Goal: Transaction & Acquisition: Purchase product/service

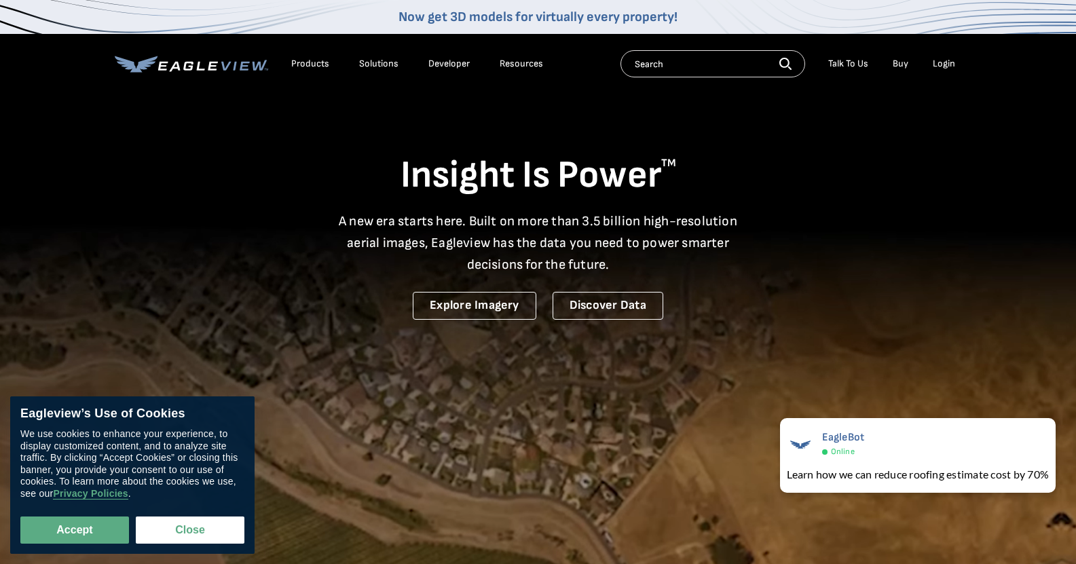
click at [936, 58] on div "Login" at bounding box center [944, 64] width 22 height 12
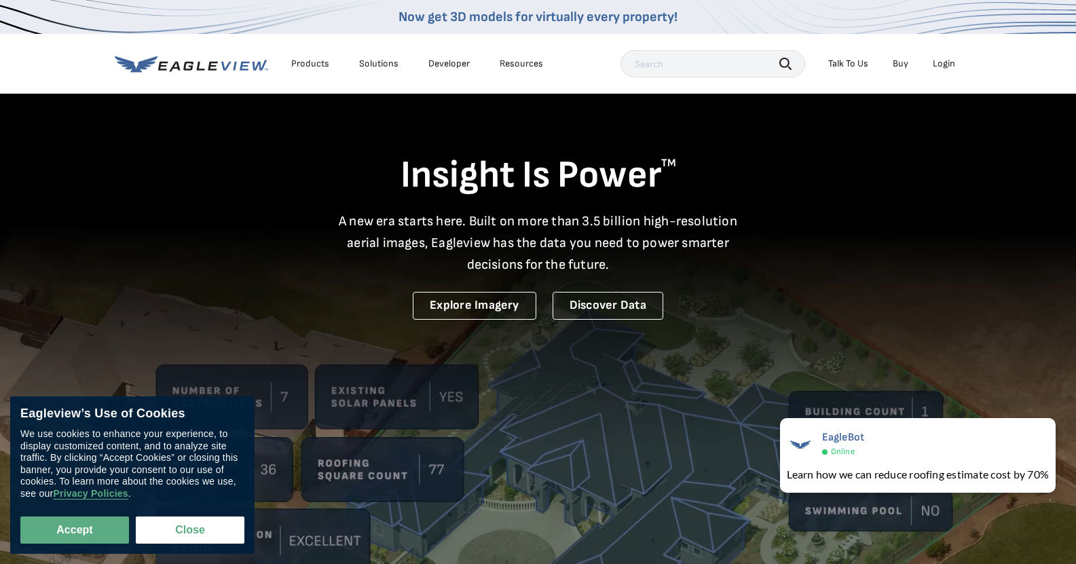
click at [941, 62] on div "Login" at bounding box center [944, 64] width 22 height 12
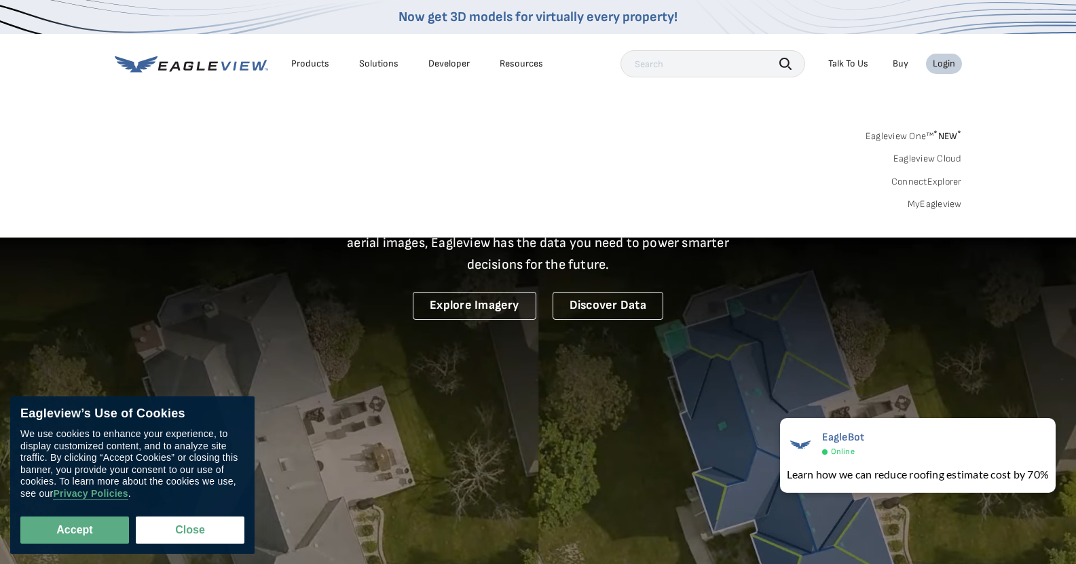
click at [941, 62] on div "Login" at bounding box center [944, 64] width 22 height 12
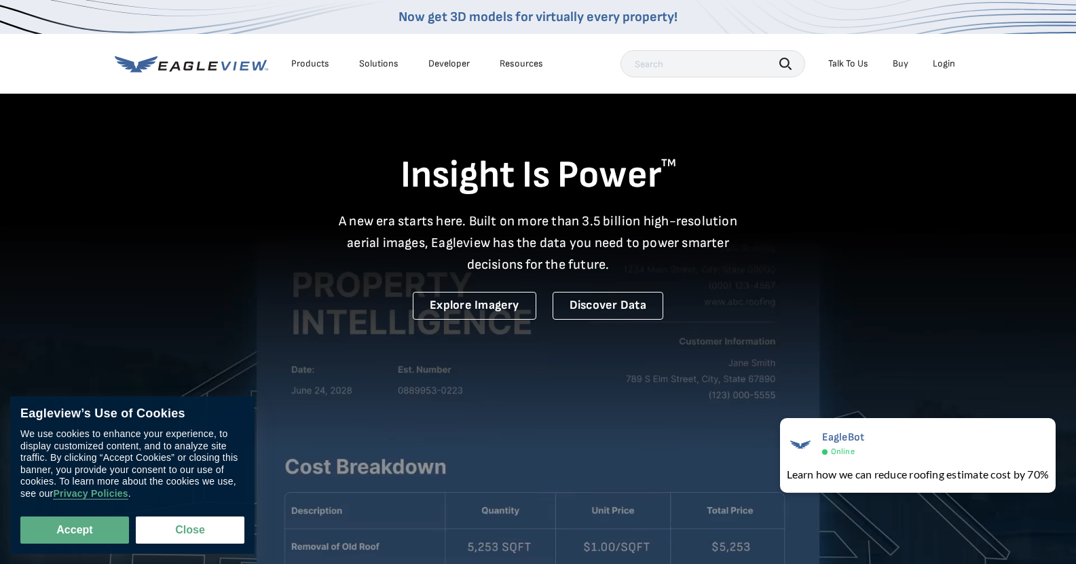
click at [941, 62] on div "Login" at bounding box center [944, 64] width 22 height 12
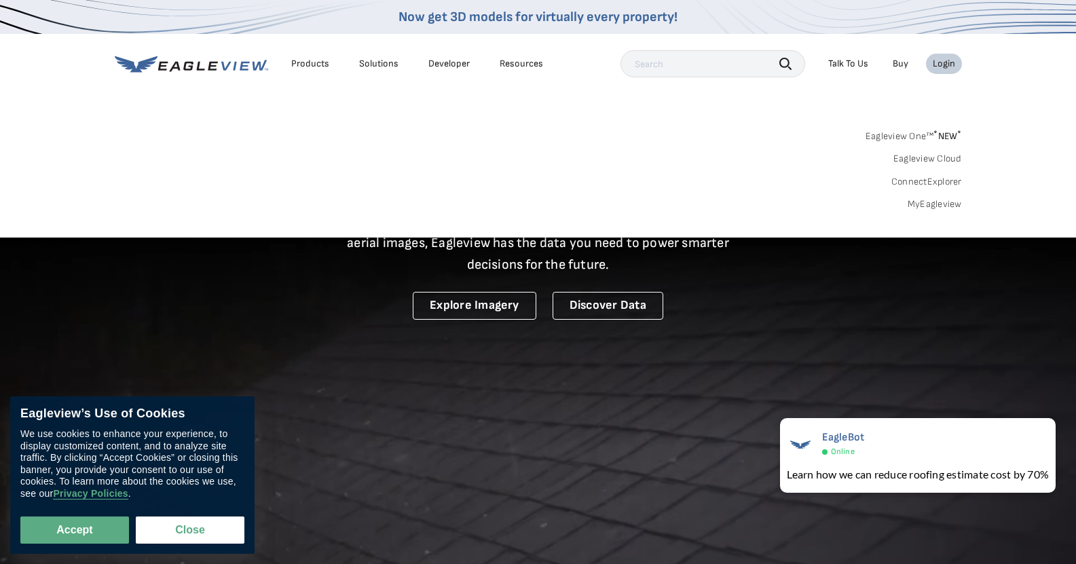
click at [942, 206] on link "MyEagleview" at bounding box center [935, 204] width 54 height 12
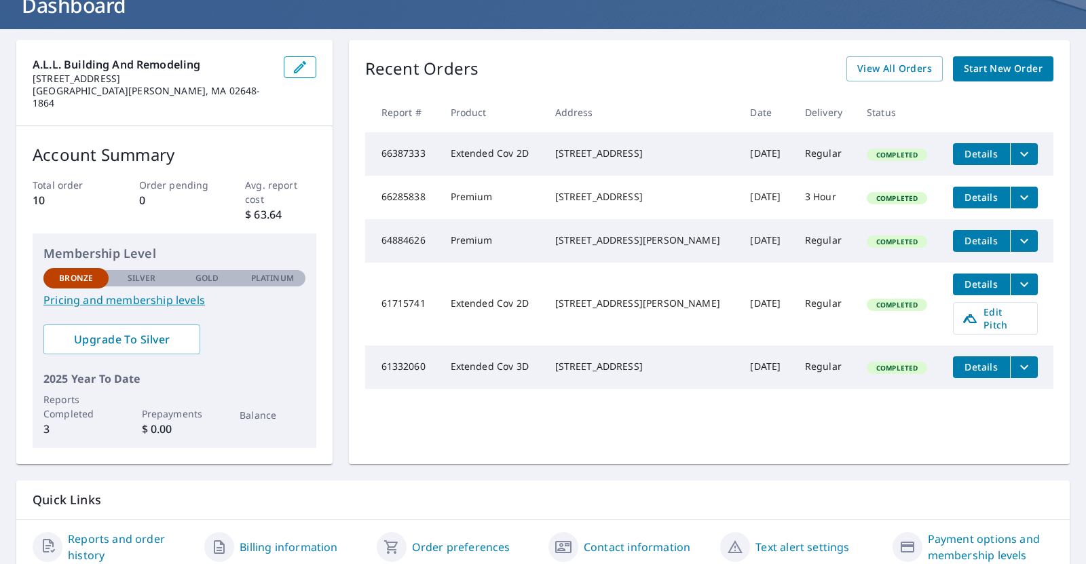
scroll to position [97, 0]
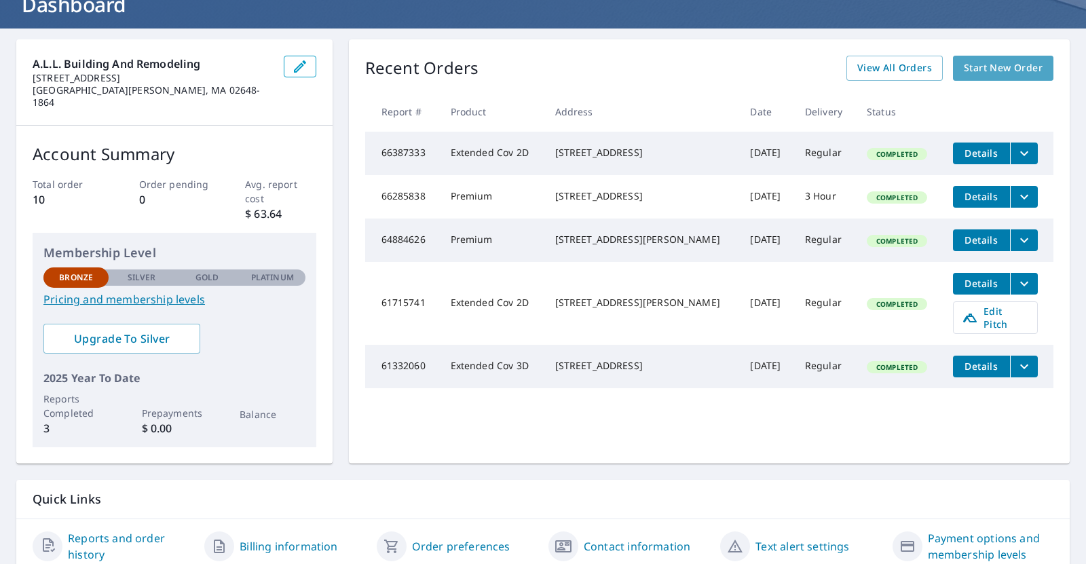
click at [964, 72] on span "Start New Order" at bounding box center [1003, 68] width 79 height 17
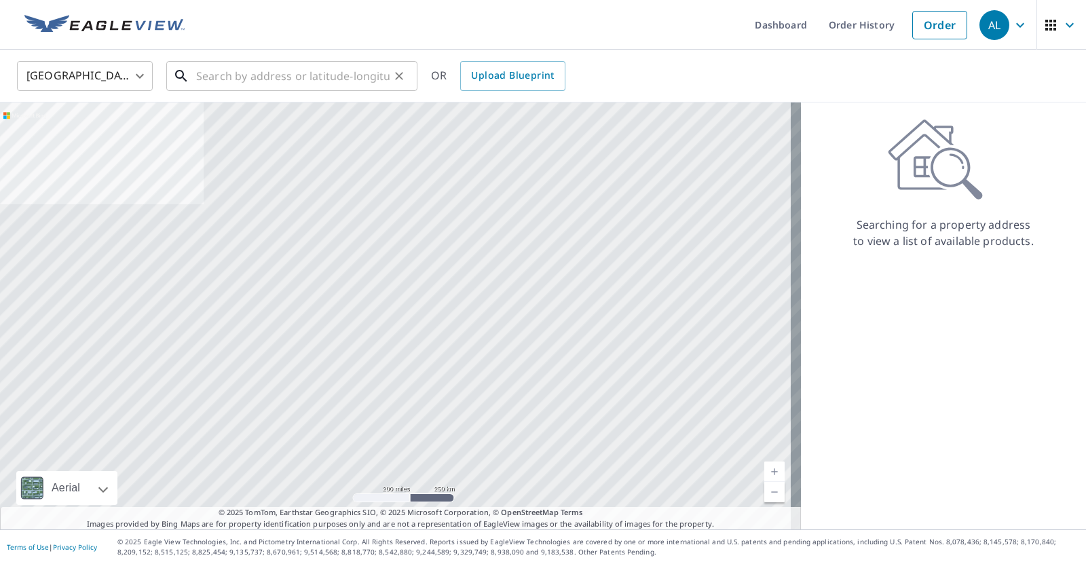
click at [236, 71] on input "text" at bounding box center [292, 76] width 193 height 38
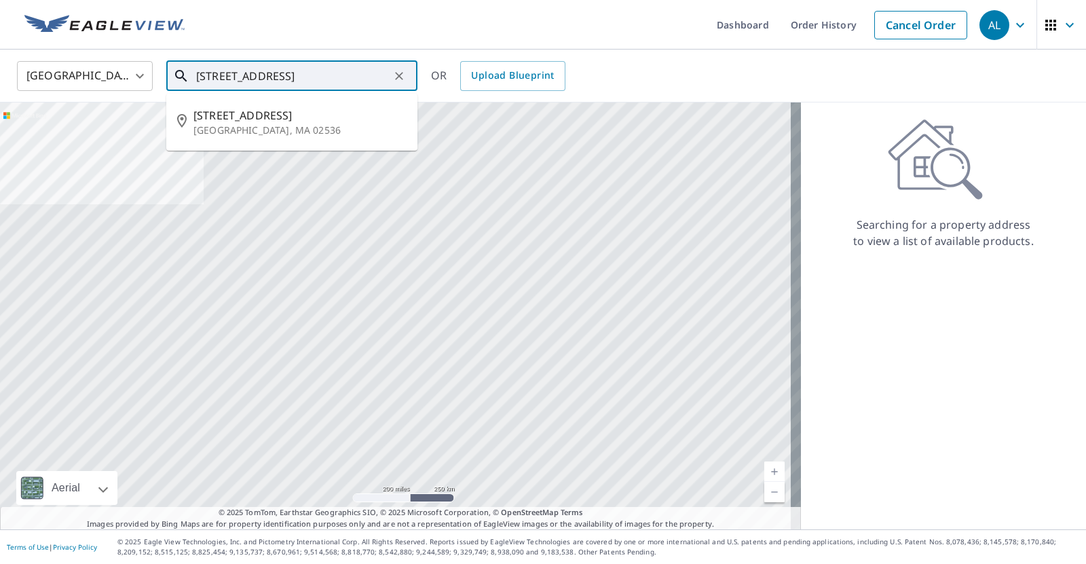
click at [309, 130] on p "East Falmouth, MA 02536" at bounding box center [299, 131] width 213 height 14
type input "8 Castle Rd East Falmouth, MA 02536"
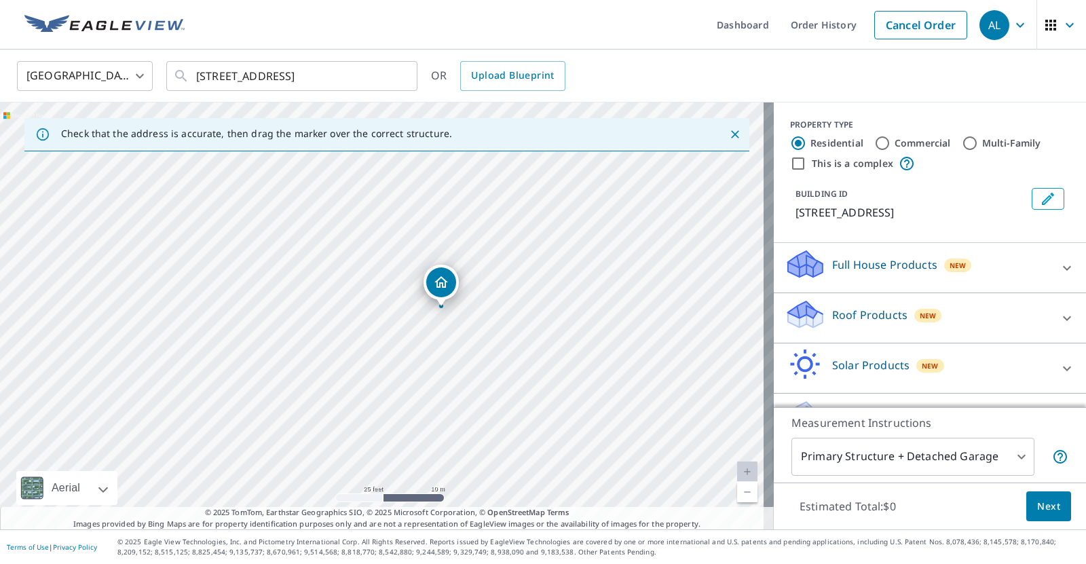
click at [1051, 257] on div at bounding box center [1067, 268] width 33 height 33
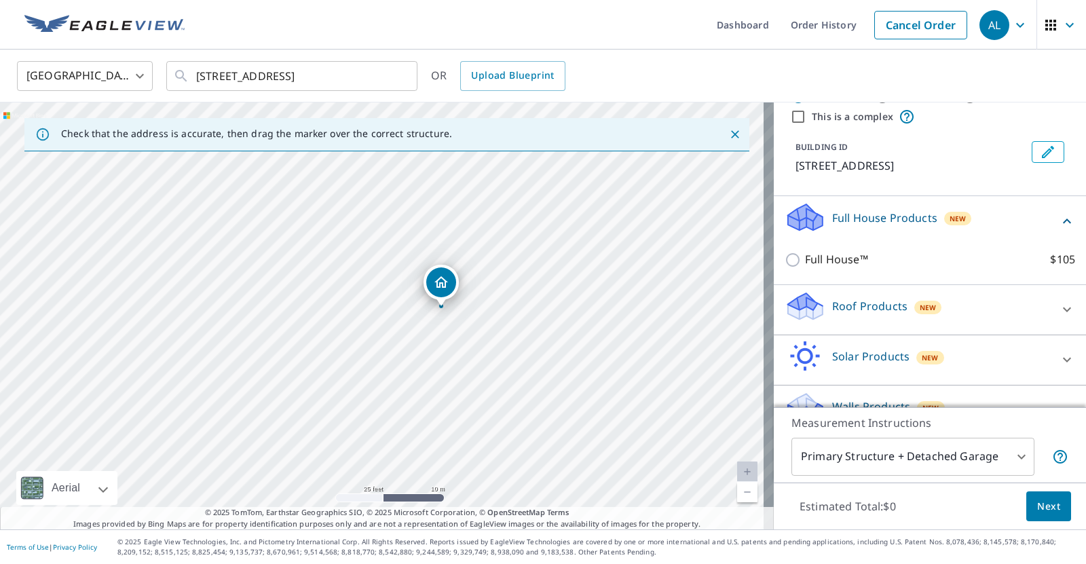
scroll to position [75, 0]
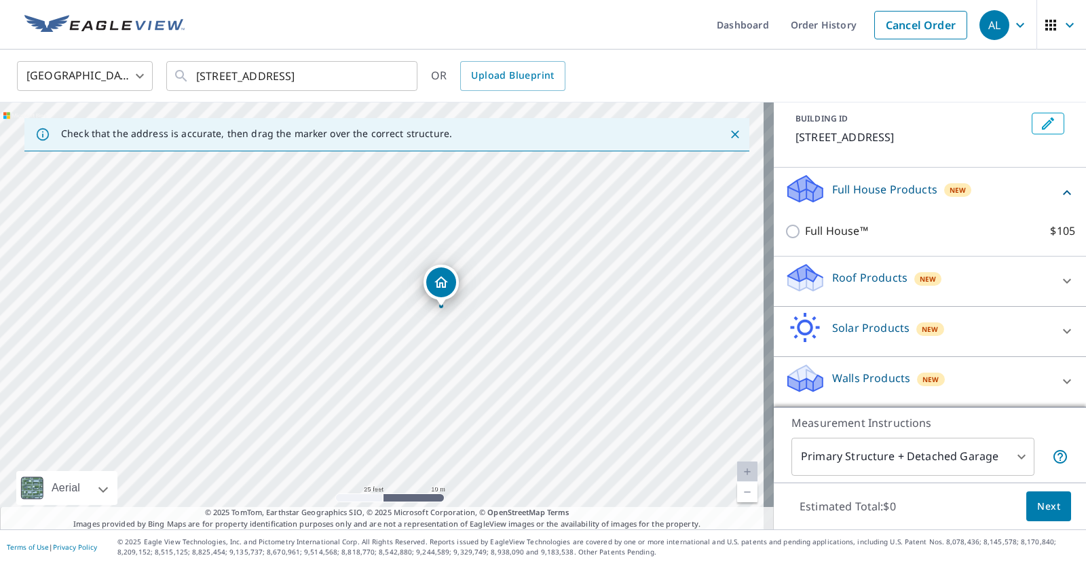
click at [1063, 382] on icon at bounding box center [1067, 381] width 8 height 5
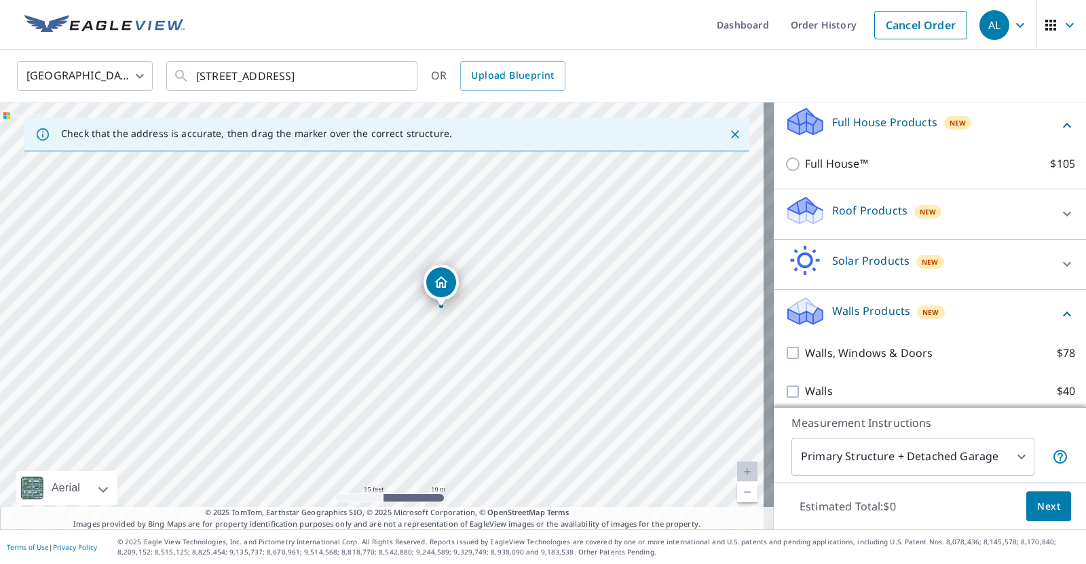
scroll to position [153, 0]
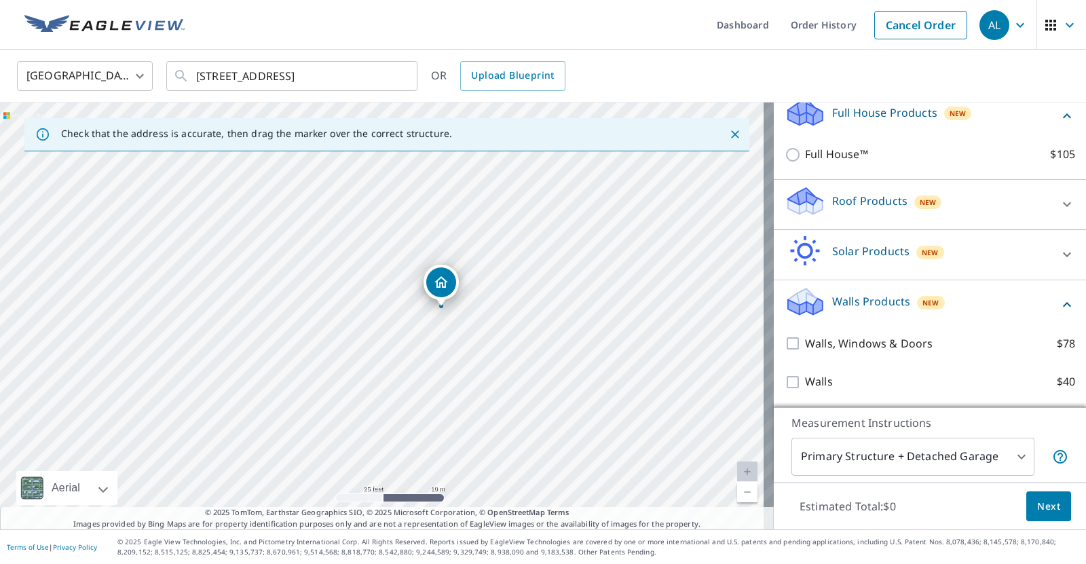
click at [787, 379] on input "Walls $40" at bounding box center [795, 382] width 20 height 16
checkbox input "true"
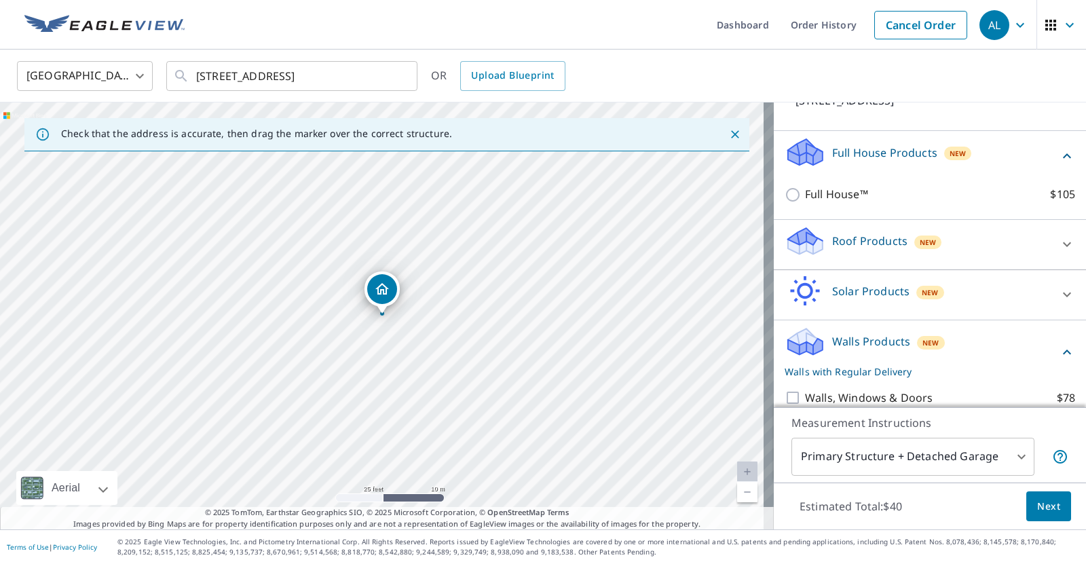
scroll to position [64, 0]
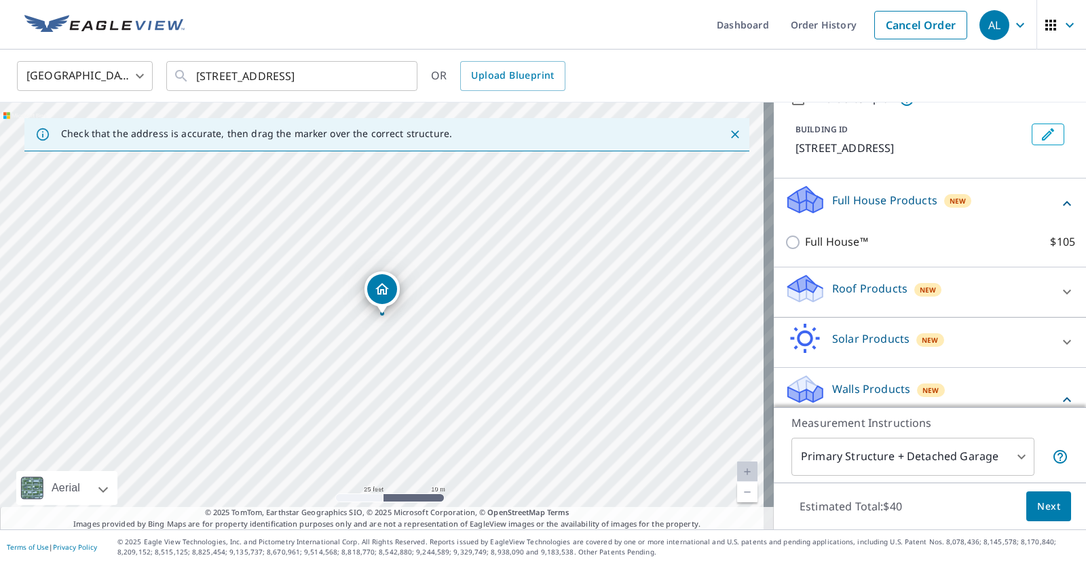
click at [785, 246] on input "Full House™ $105" at bounding box center [795, 242] width 20 height 16
checkbox input "true"
checkbox input "false"
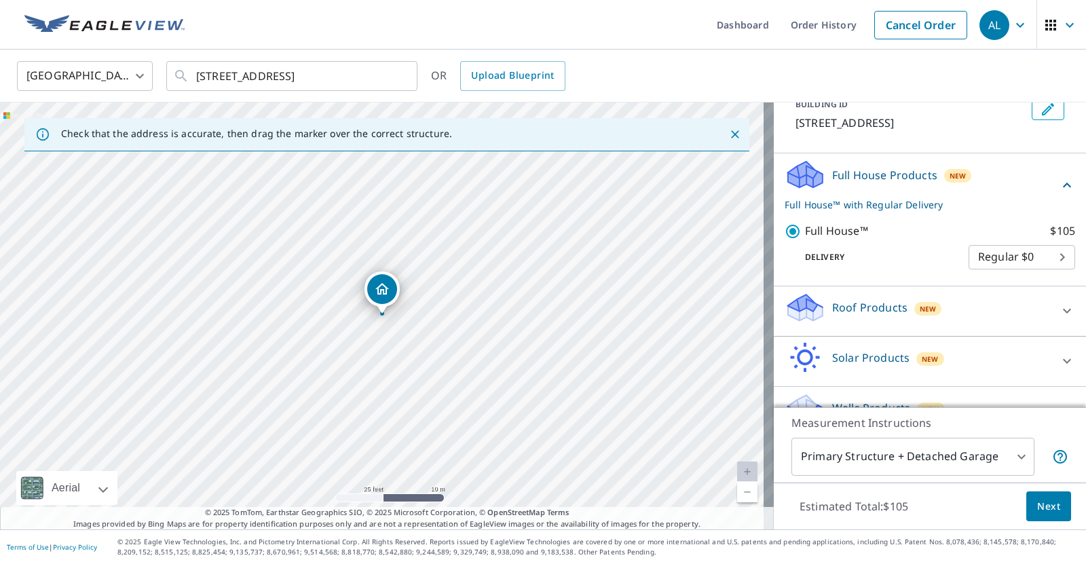
scroll to position [86, 0]
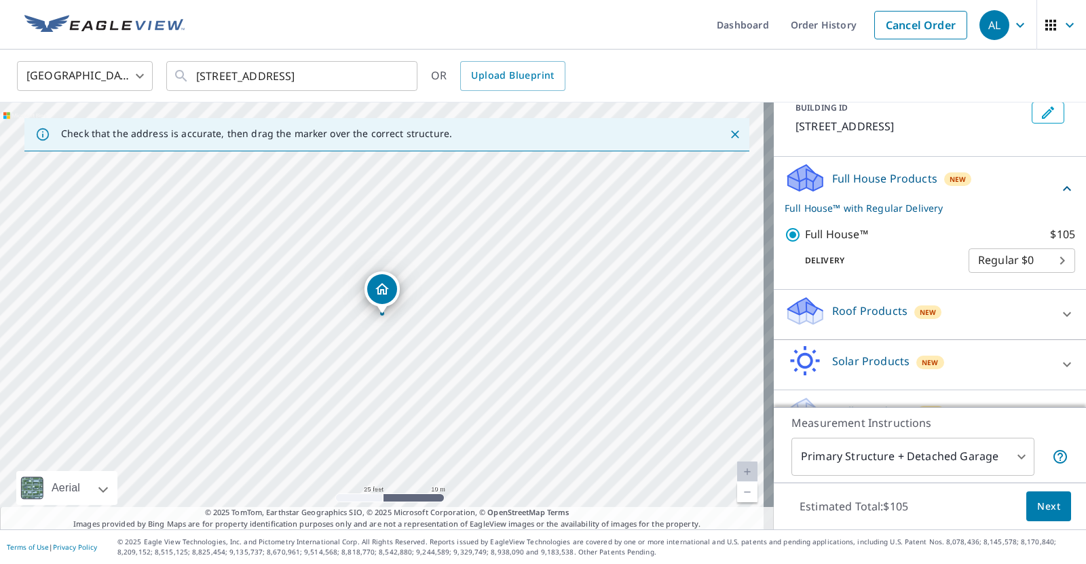
click at [1016, 324] on div "Roof Products New" at bounding box center [918, 314] width 266 height 39
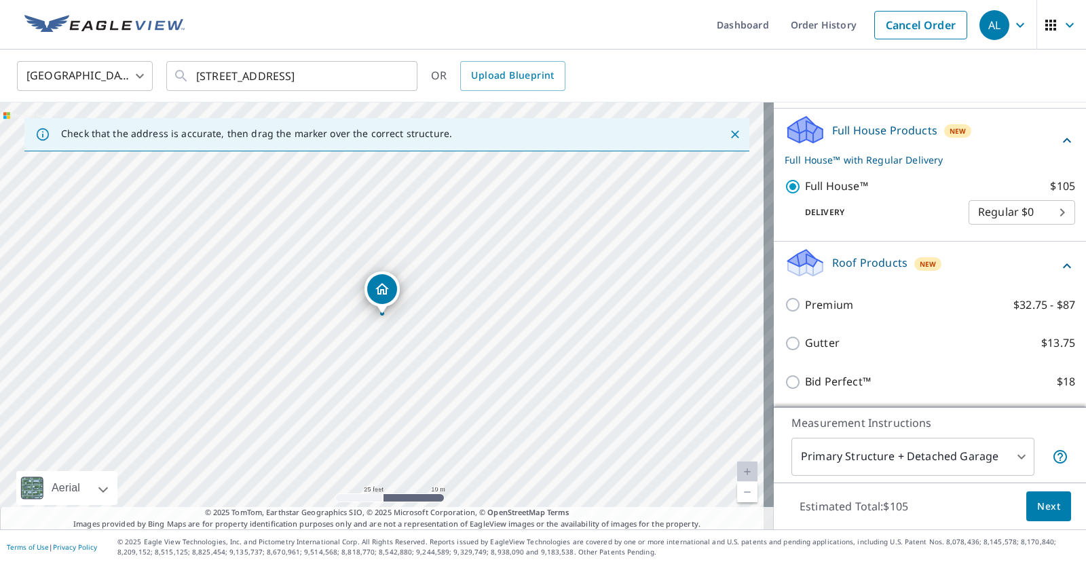
scroll to position [147, 0]
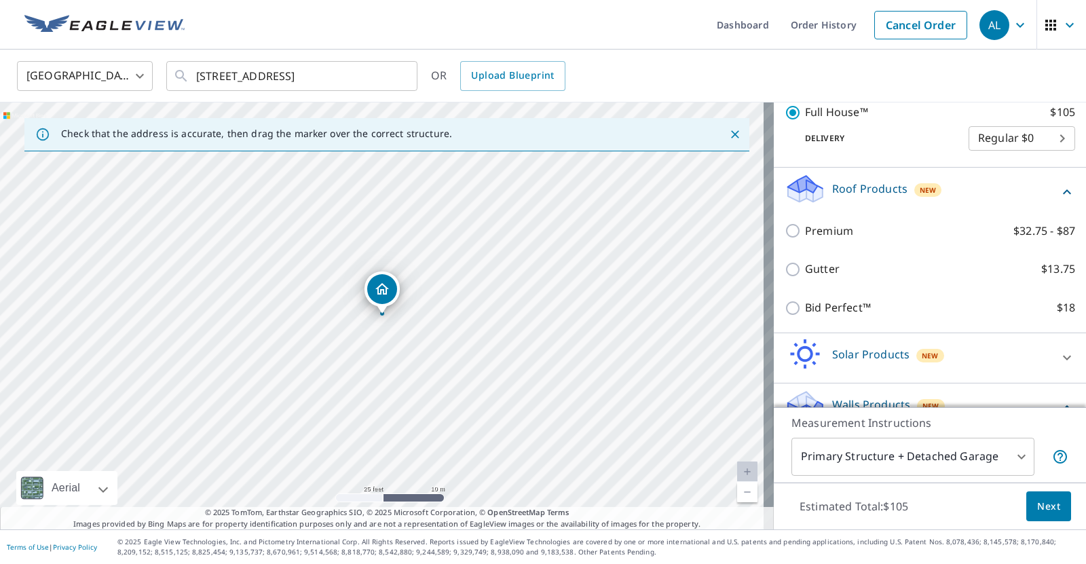
click at [785, 314] on input "Bid Perfect™ $18" at bounding box center [795, 308] width 20 height 16
checkbox input "true"
checkbox input "false"
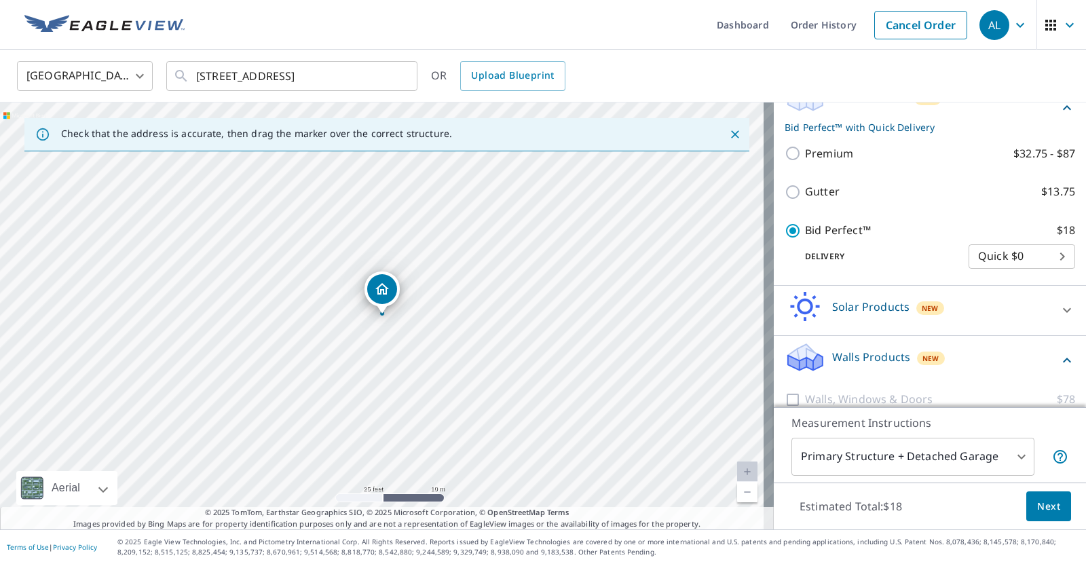
scroll to position [314, 0]
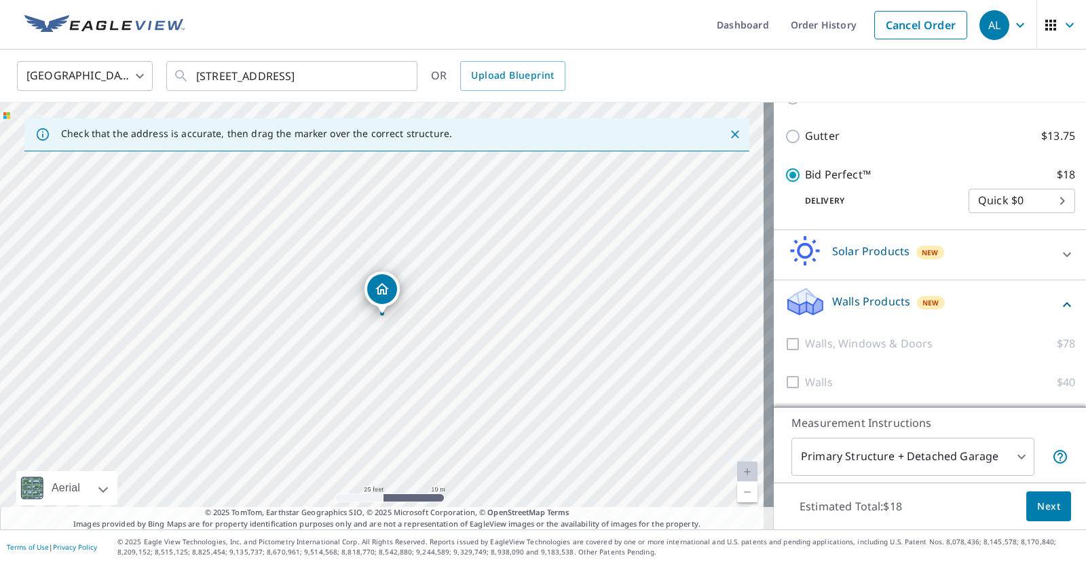
click at [785, 348] on div at bounding box center [795, 343] width 20 height 17
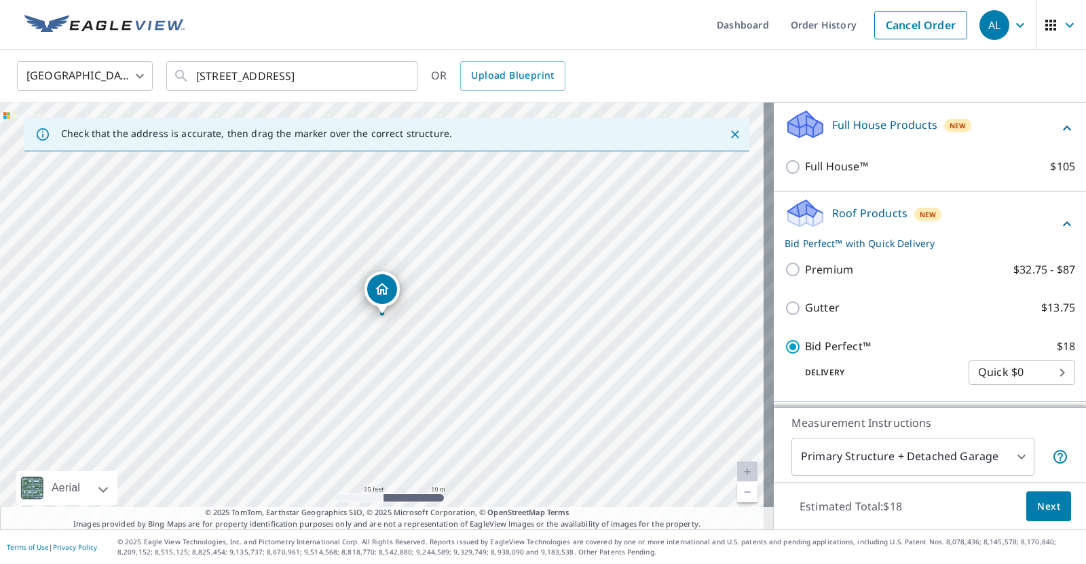
scroll to position [139, 0]
click at [785, 274] on input "Premium $32.75 - $87" at bounding box center [795, 270] width 20 height 16
checkbox input "true"
checkbox input "false"
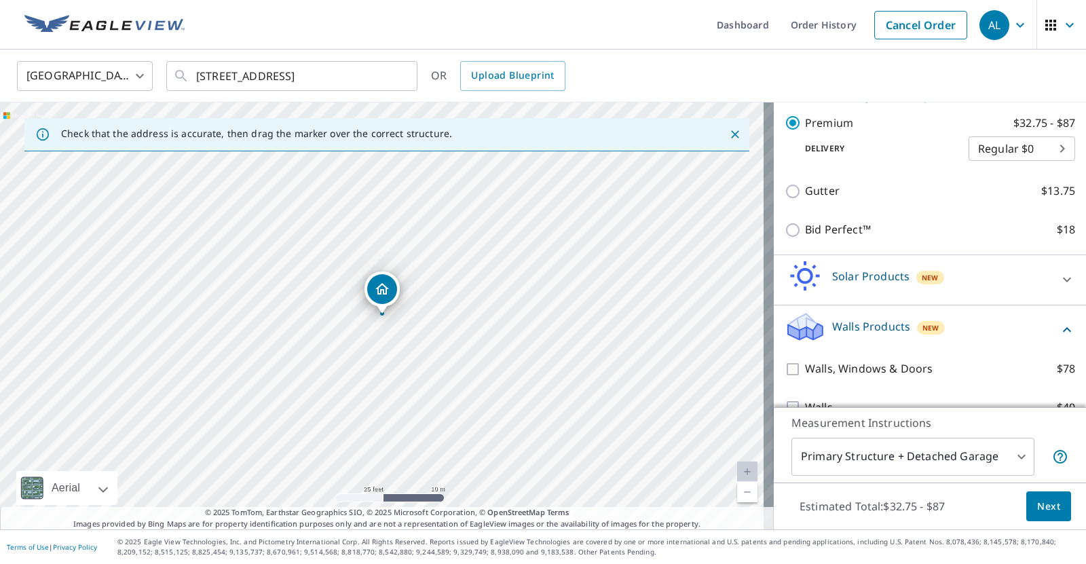
scroll to position [314, 0]
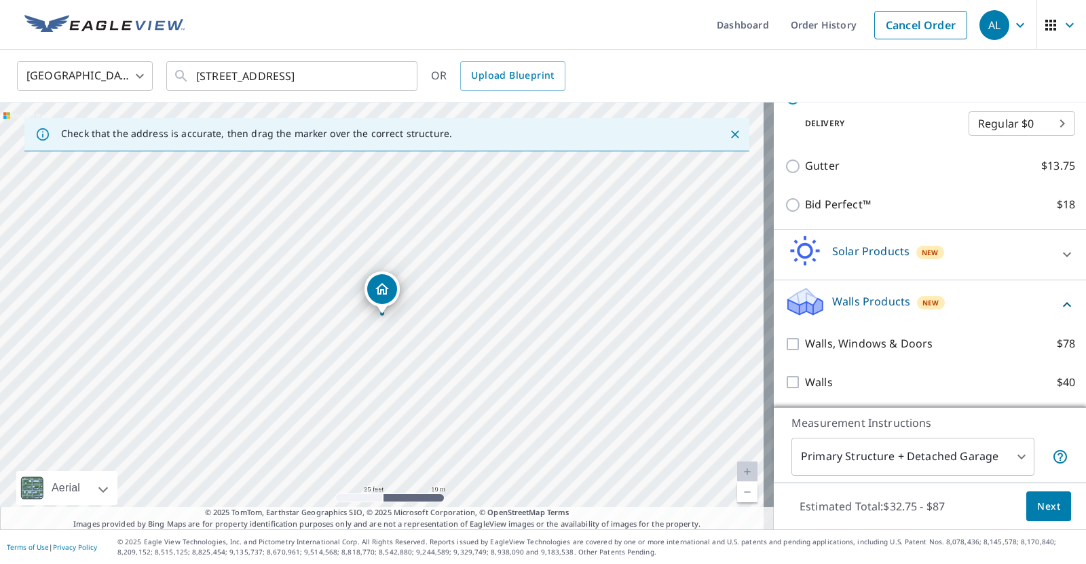
click at [785, 377] on input "Walls $40" at bounding box center [795, 382] width 20 height 16
checkbox input "true"
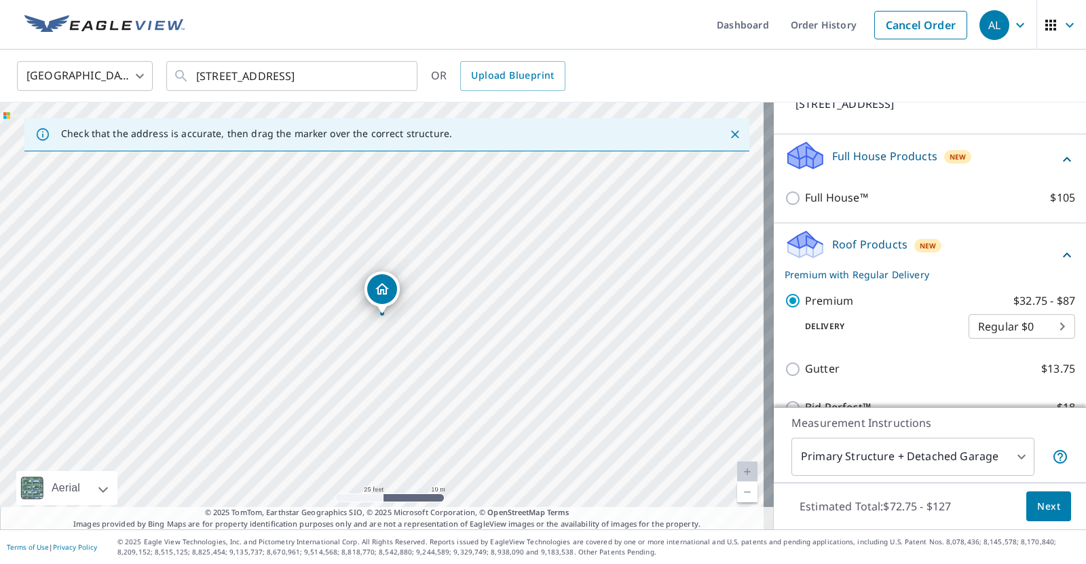
scroll to position [84, 0]
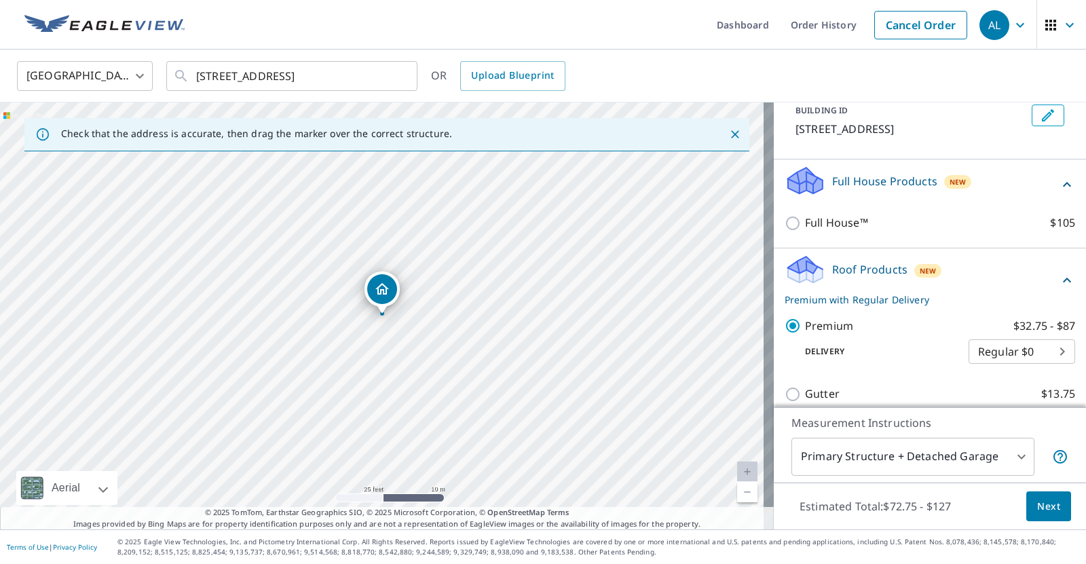
click at [785, 227] on input "Full House™ $105" at bounding box center [795, 223] width 20 height 16
checkbox input "true"
checkbox input "false"
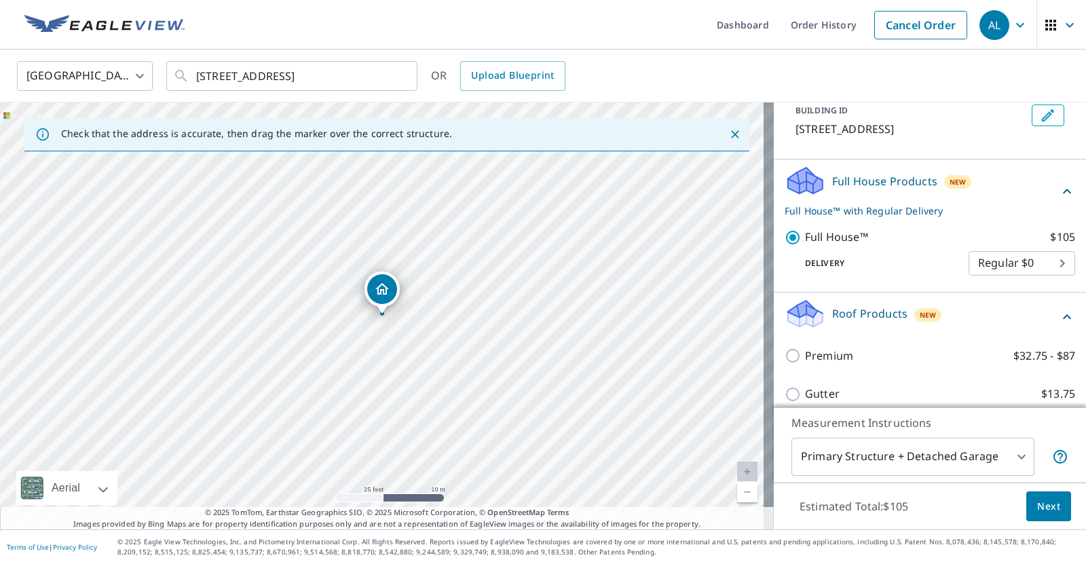
click at [900, 183] on p "Full House Products" at bounding box center [884, 181] width 105 height 16
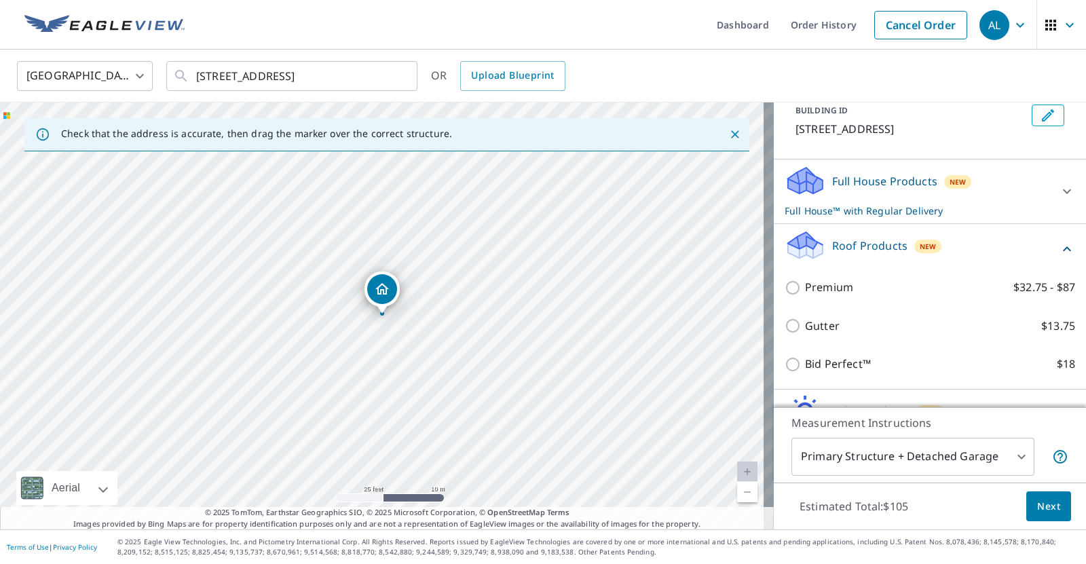
click at [880, 184] on p "Full House Products" at bounding box center [884, 181] width 105 height 16
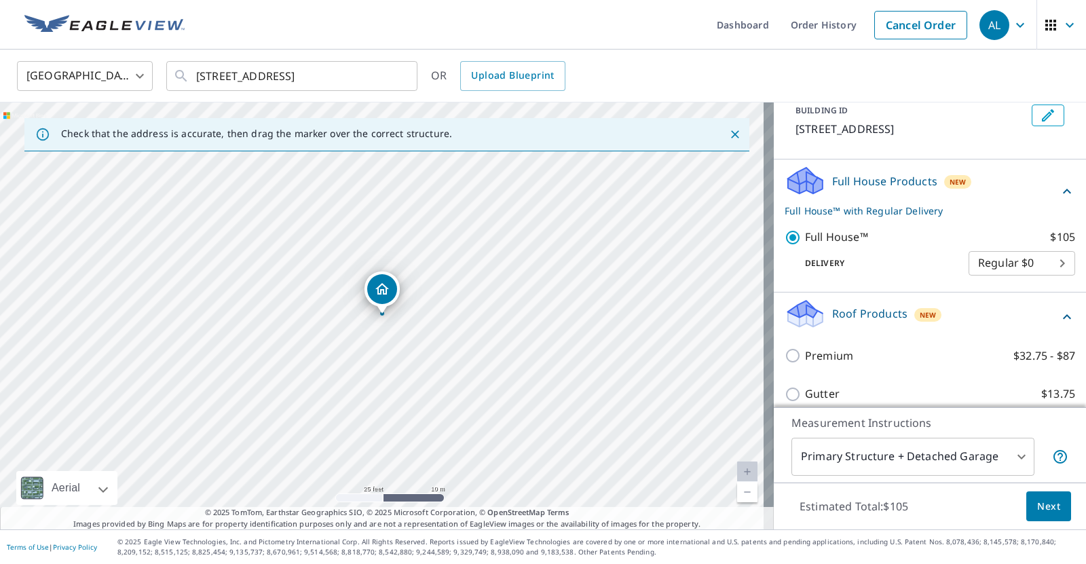
click at [856, 213] on p "Full House™ with Regular Delivery" at bounding box center [922, 211] width 274 height 14
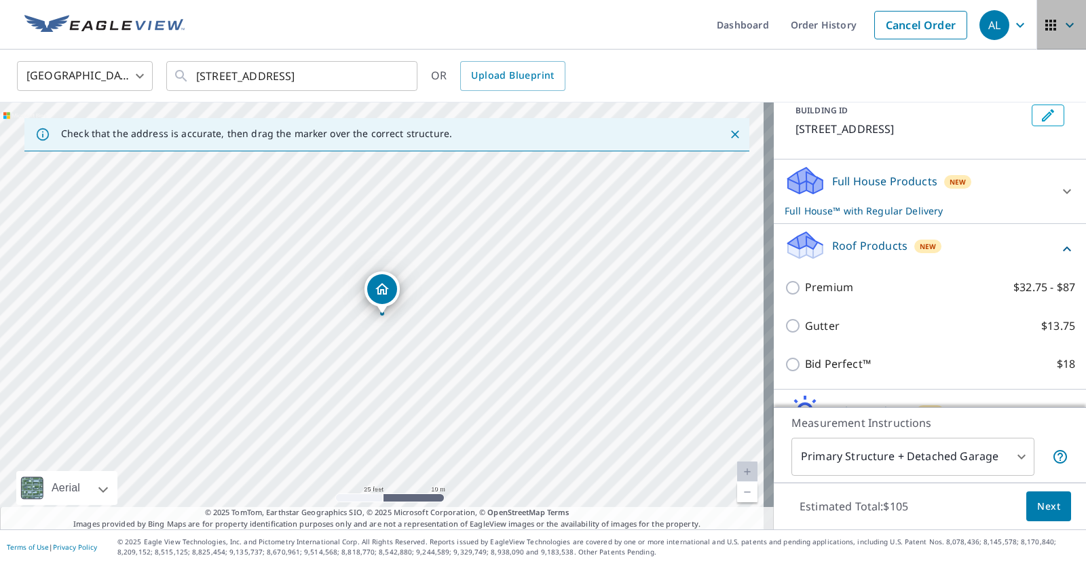
click at [1066, 28] on icon "button" at bounding box center [1070, 25] width 16 height 16
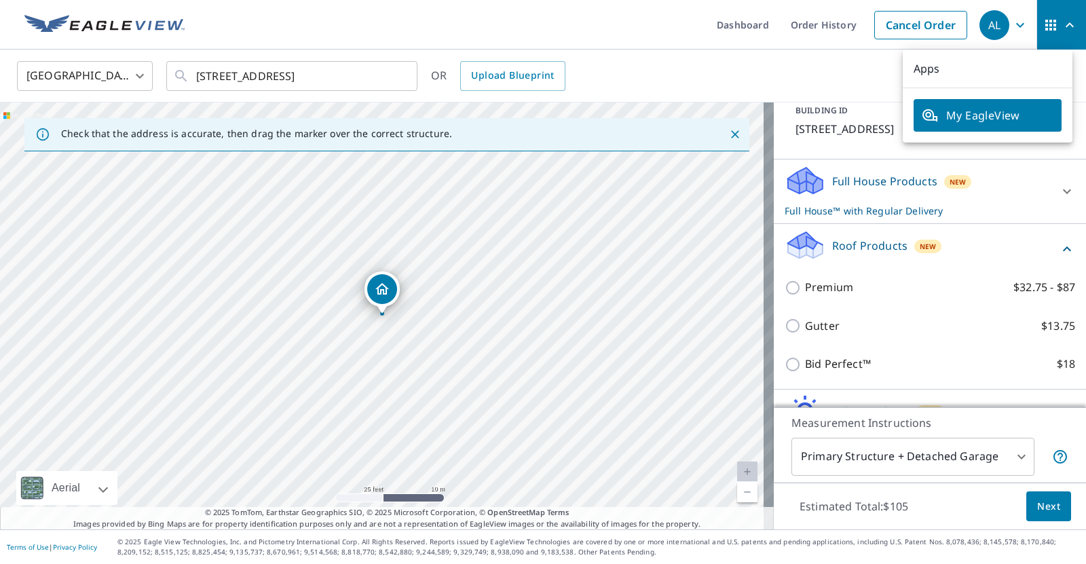
click at [807, 98] on div "United States US ​ 8 Castle Rd East Falmouth, MA 02536 ​ OR Upload Blueprint" at bounding box center [543, 76] width 1086 height 53
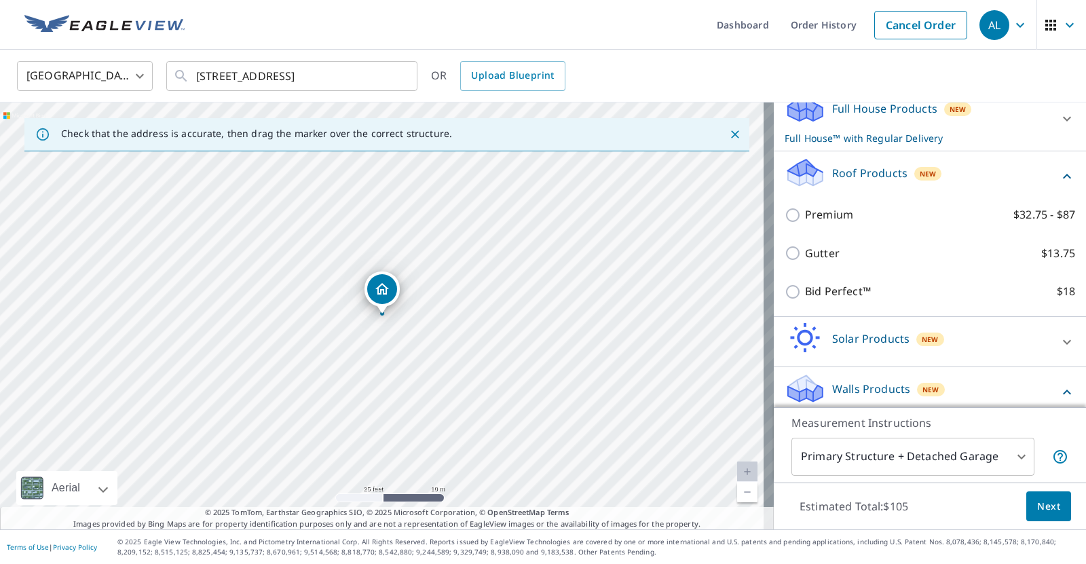
scroll to position [155, 0]
click at [1023, 180] on div "Roof Products New" at bounding box center [922, 176] width 274 height 39
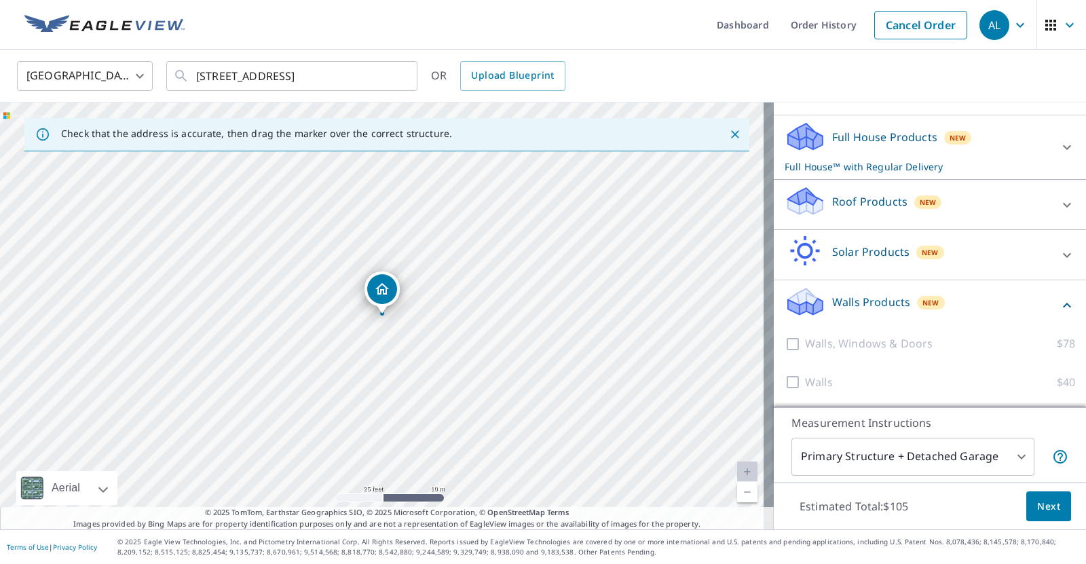
scroll to position [129, 0]
click at [969, 458] on body "AL AL Dashboard Order History Cancel Order AL United States US ​ 8 Castle Rd Ea…" at bounding box center [543, 282] width 1086 height 564
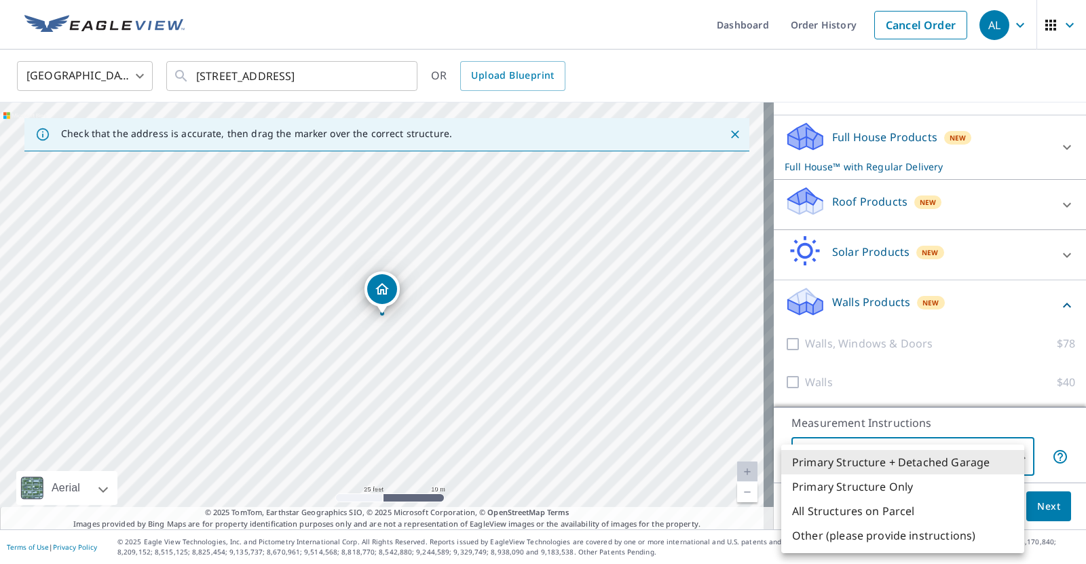
click at [959, 425] on div at bounding box center [543, 282] width 1086 height 564
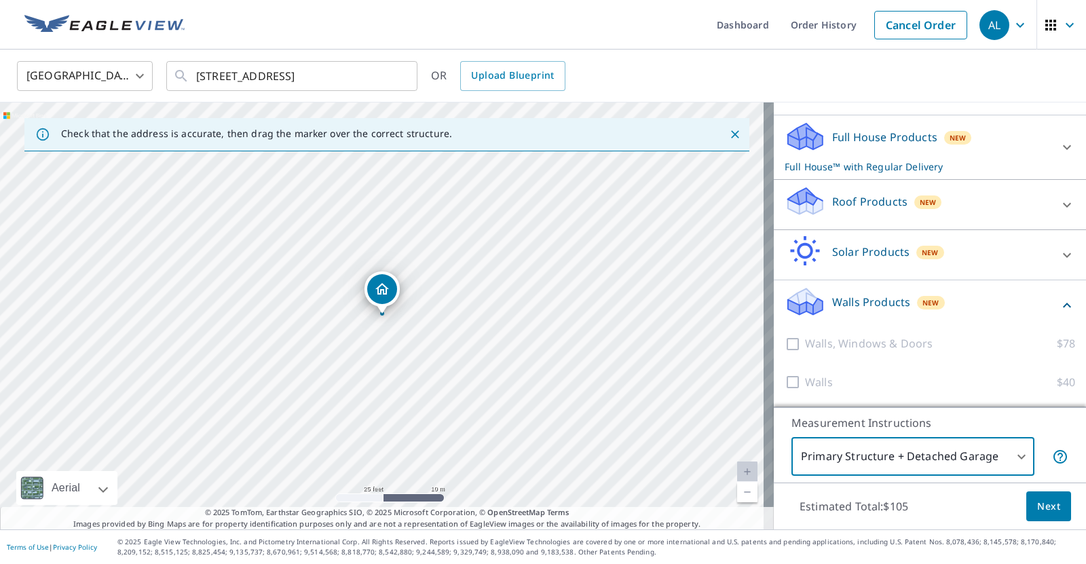
click at [1037, 500] on span "Next" at bounding box center [1048, 506] width 23 height 17
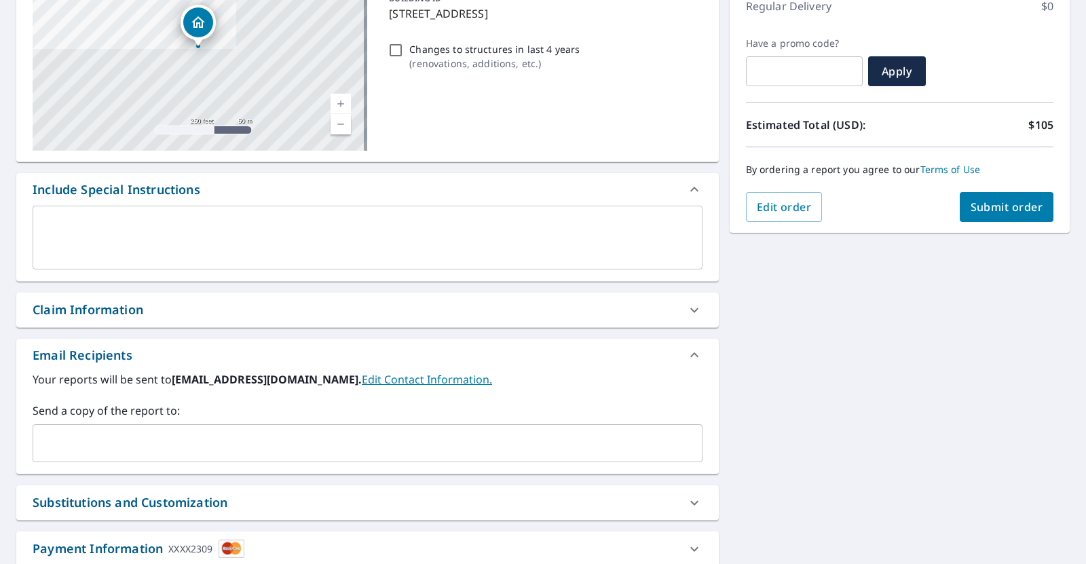
scroll to position [201, 0]
click at [821, 71] on input "e" at bounding box center [804, 71] width 117 height 38
click at [872, 76] on button "Apply" at bounding box center [897, 71] width 58 height 30
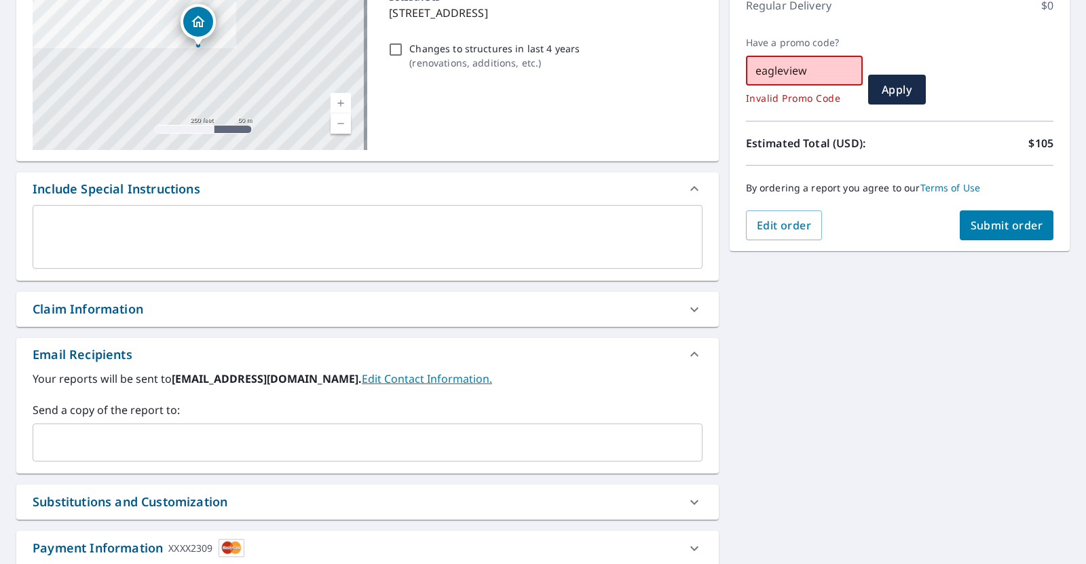
click at [802, 77] on input "eagleview" at bounding box center [804, 71] width 117 height 38
click at [879, 87] on span "Apply" at bounding box center [897, 89] width 36 height 15
click at [762, 68] on input "gime10" at bounding box center [804, 71] width 117 height 38
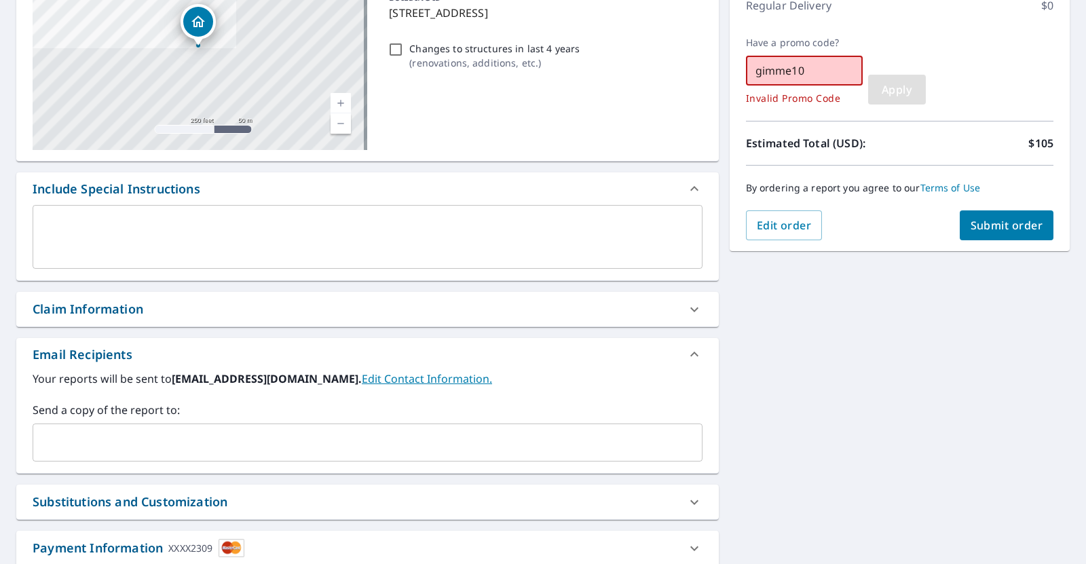
type input "gimme10"
click at [884, 101] on button "Apply" at bounding box center [897, 90] width 58 height 30
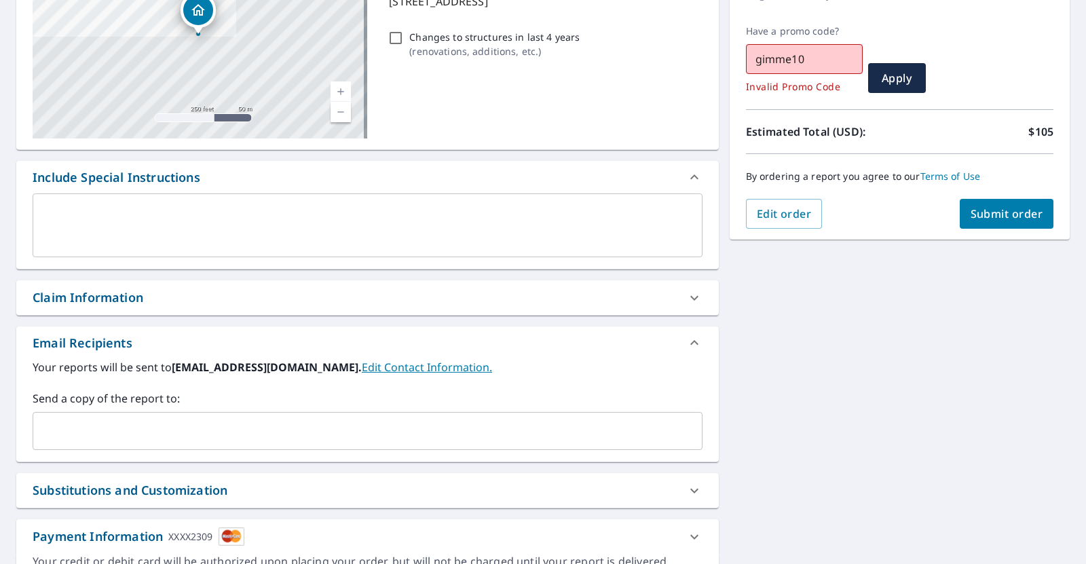
scroll to position [291, 0]
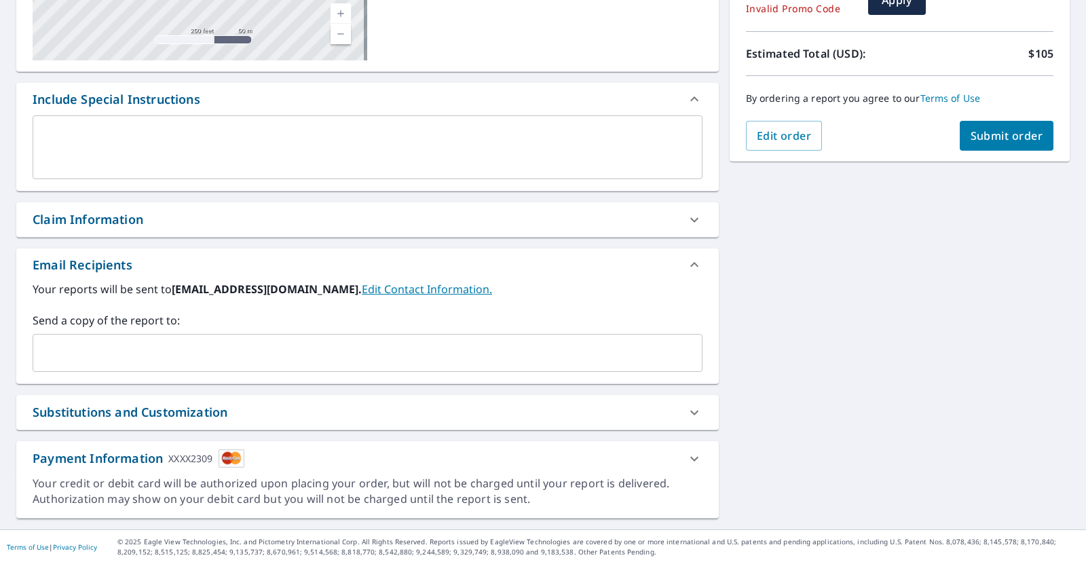
click at [972, 143] on span "Submit order" at bounding box center [1007, 135] width 73 height 15
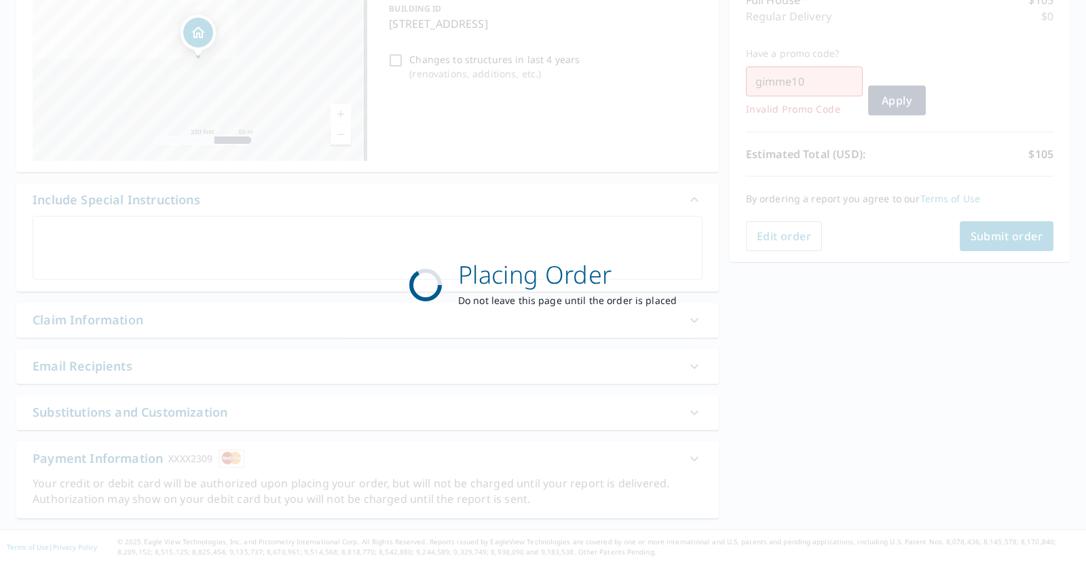
scroll to position [190, 0]
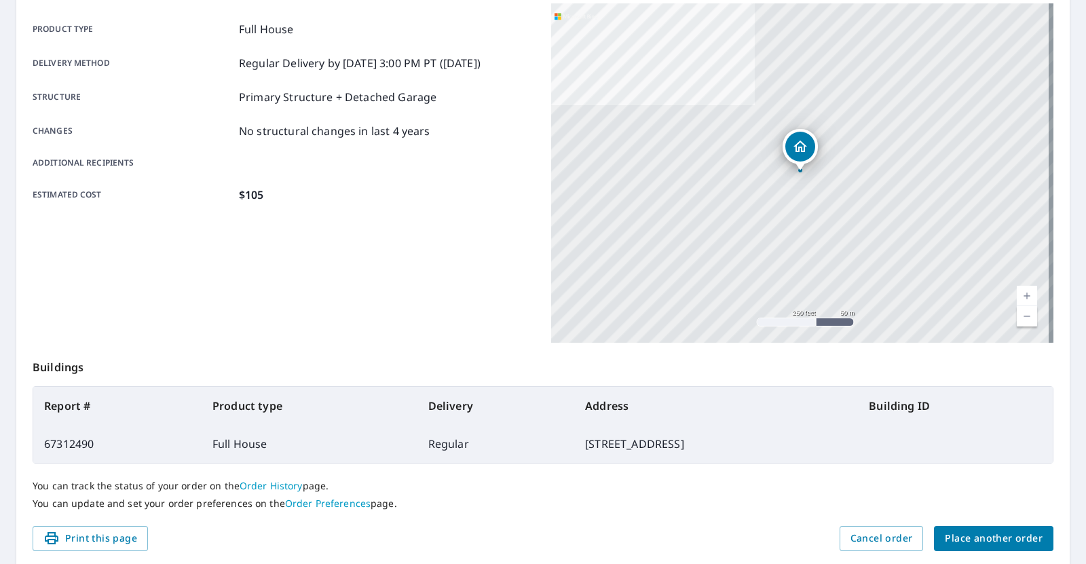
scroll to position [234, 0]
